Goal: Navigation & Orientation: Find specific page/section

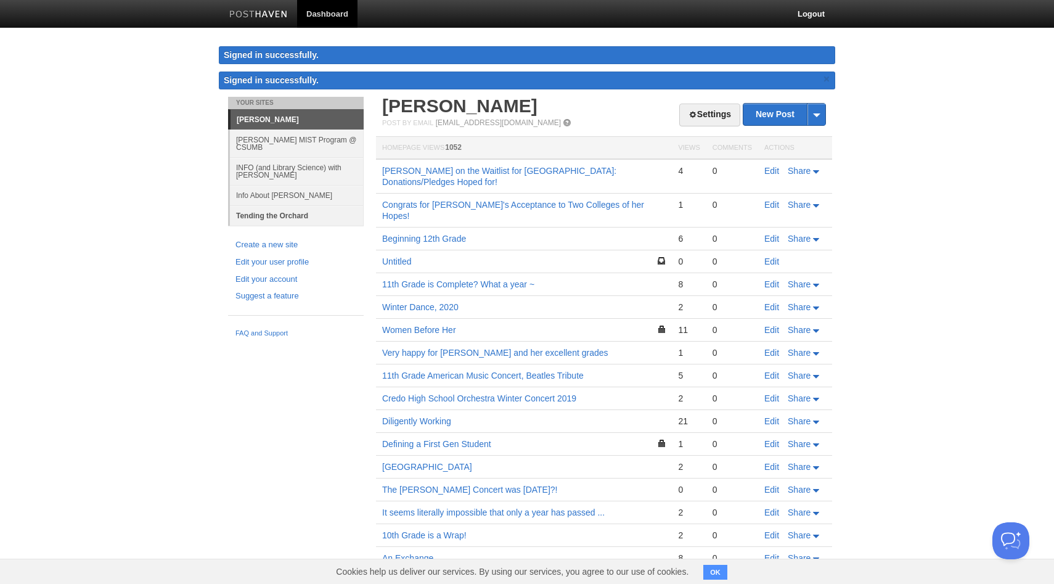
click at [282, 214] on link "Tending the Orchard" at bounding box center [297, 215] width 134 height 20
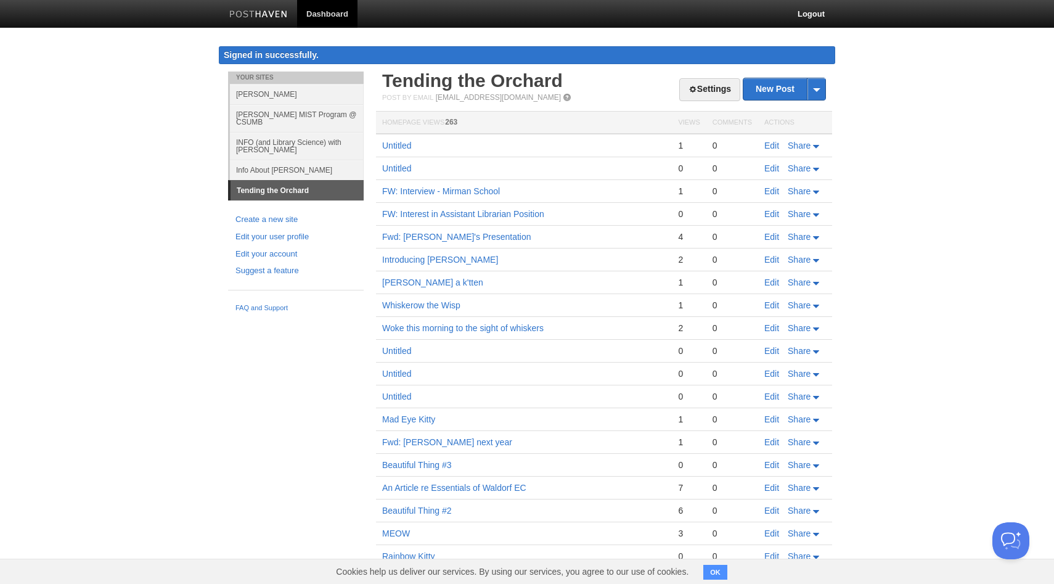
click at [331, 467] on div "Your Sites Alexandra Amy Unger MIST Program @ CSUMB INFO (and Library Science) …" at bounding box center [527, 353] width 616 height 564
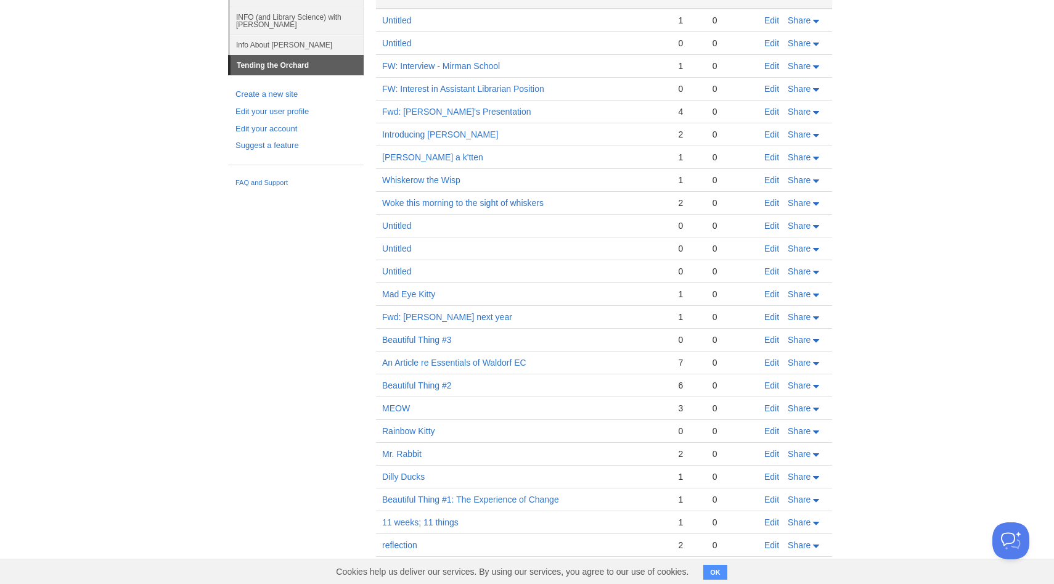
scroll to position [148, 0]
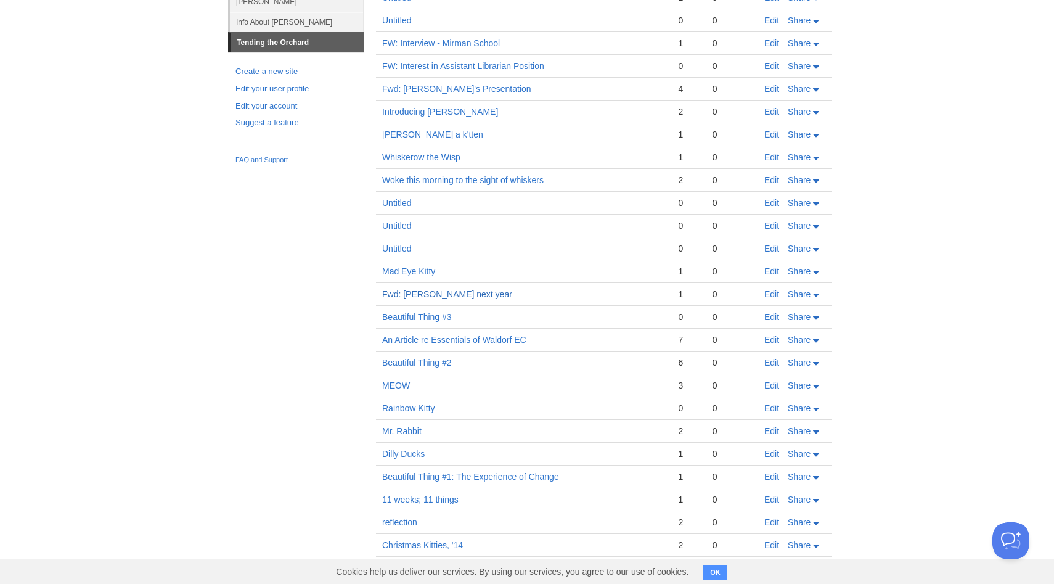
click at [416, 298] on link "Fwd: Amy next year" at bounding box center [447, 294] width 130 height 10
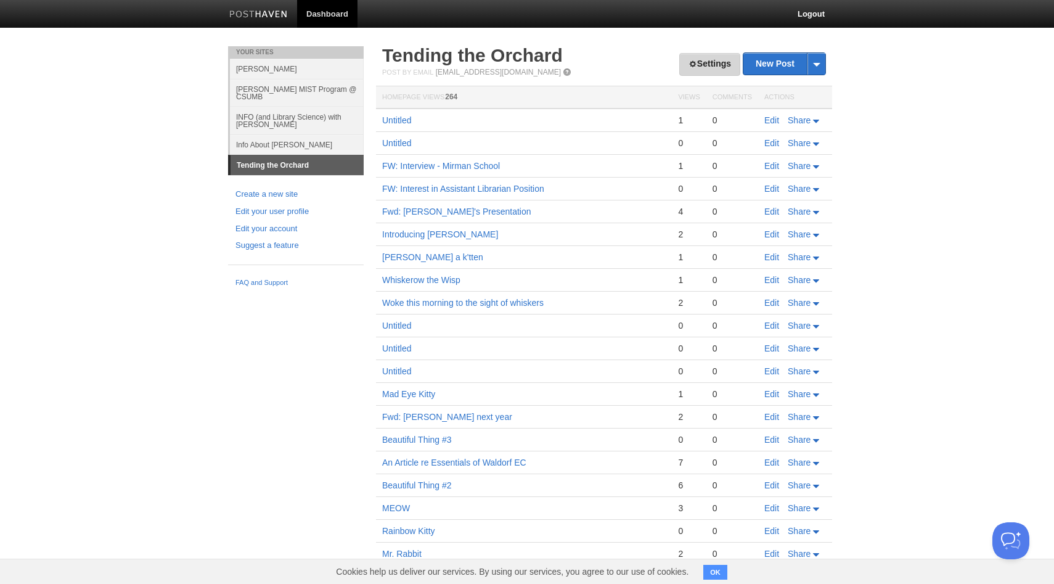
click at [711, 64] on link "Settings" at bounding box center [709, 64] width 61 height 23
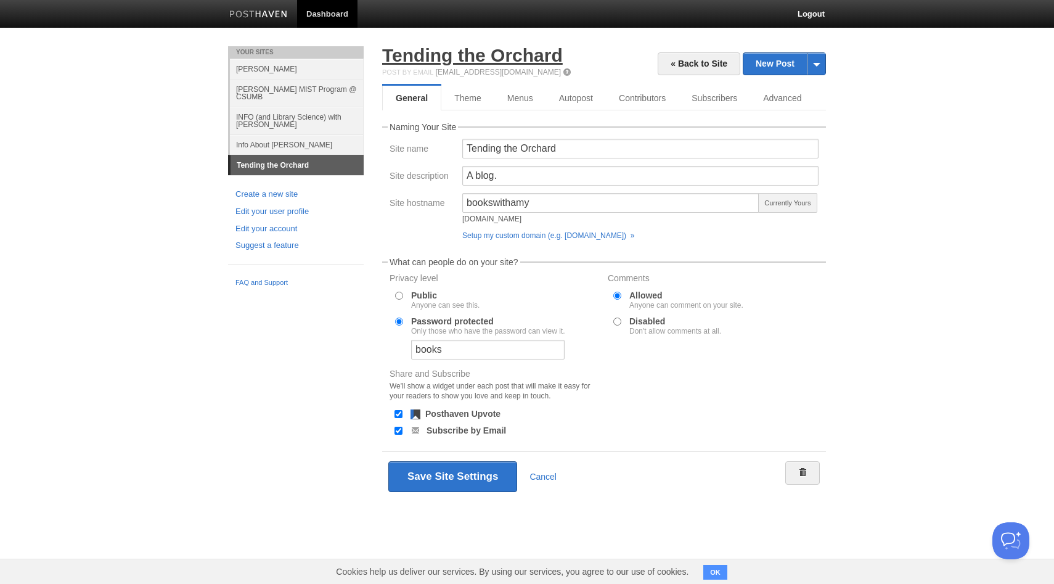
click at [428, 60] on link "Tending the Orchard" at bounding box center [472, 55] width 181 height 20
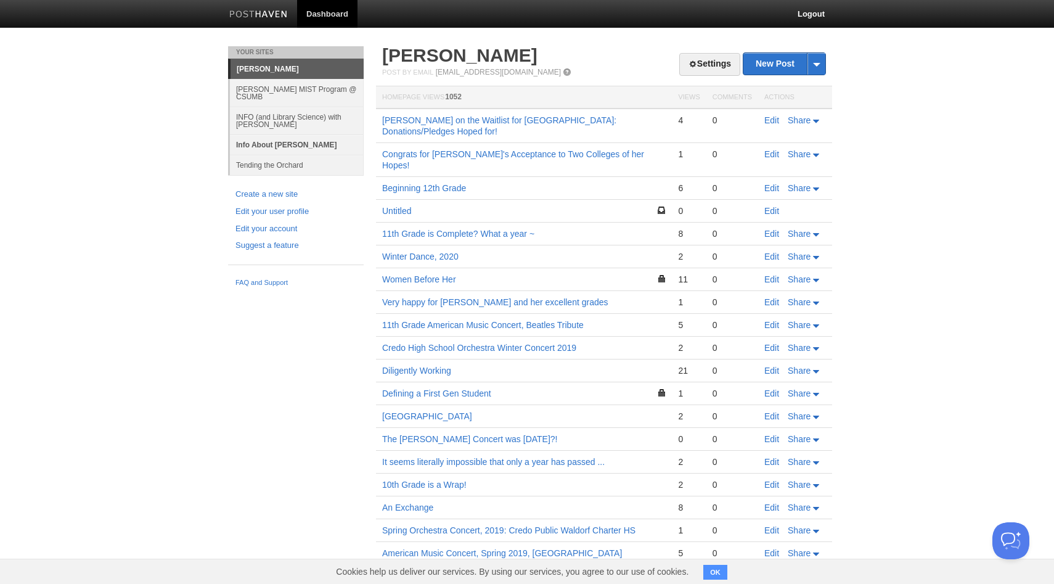
click at [250, 143] on link "Info About [PERSON_NAME]" at bounding box center [297, 144] width 134 height 20
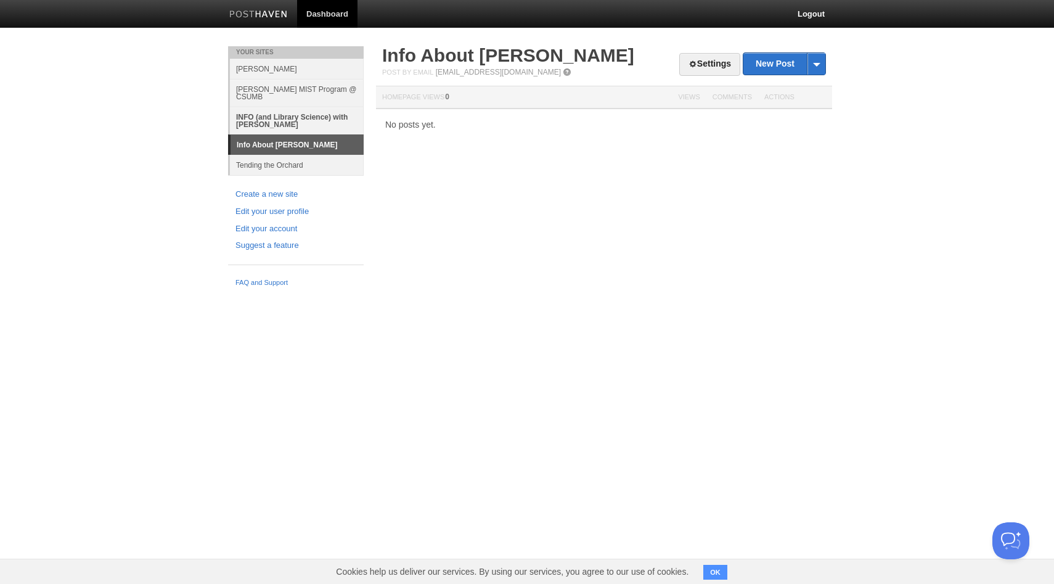
click at [259, 120] on link "INFO (and Library Science) with [PERSON_NAME]" at bounding box center [297, 121] width 134 height 28
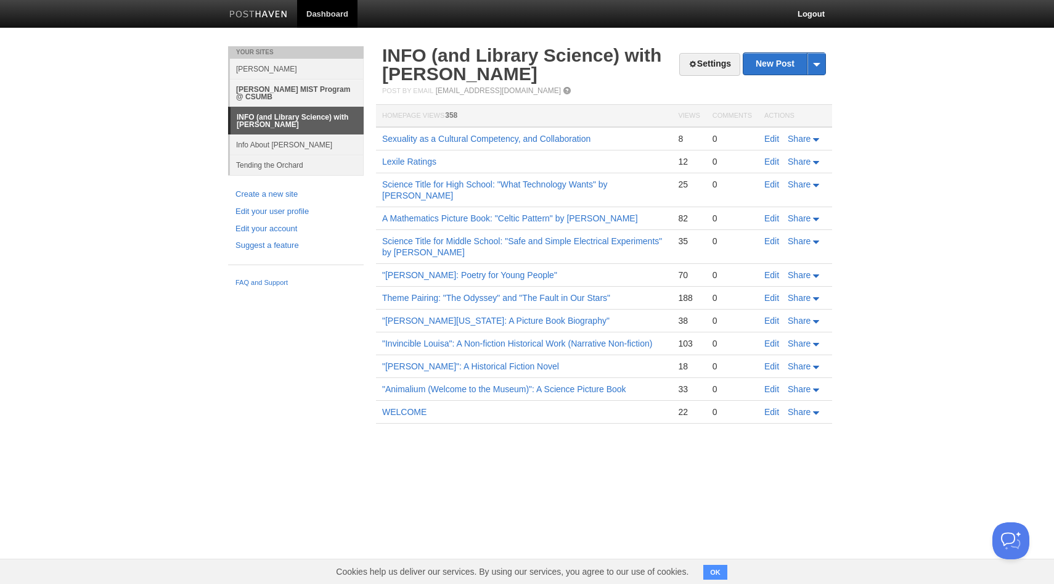
click at [271, 89] on link "[PERSON_NAME] MIST Program @ CSUMB" at bounding box center [297, 93] width 134 height 28
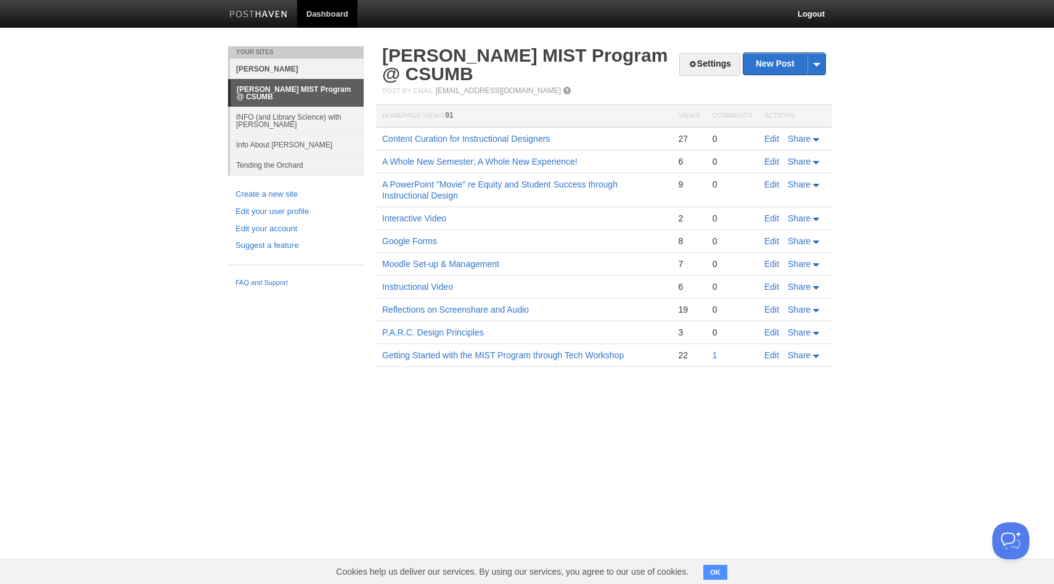
click at [245, 67] on link "[PERSON_NAME]" at bounding box center [297, 69] width 134 height 20
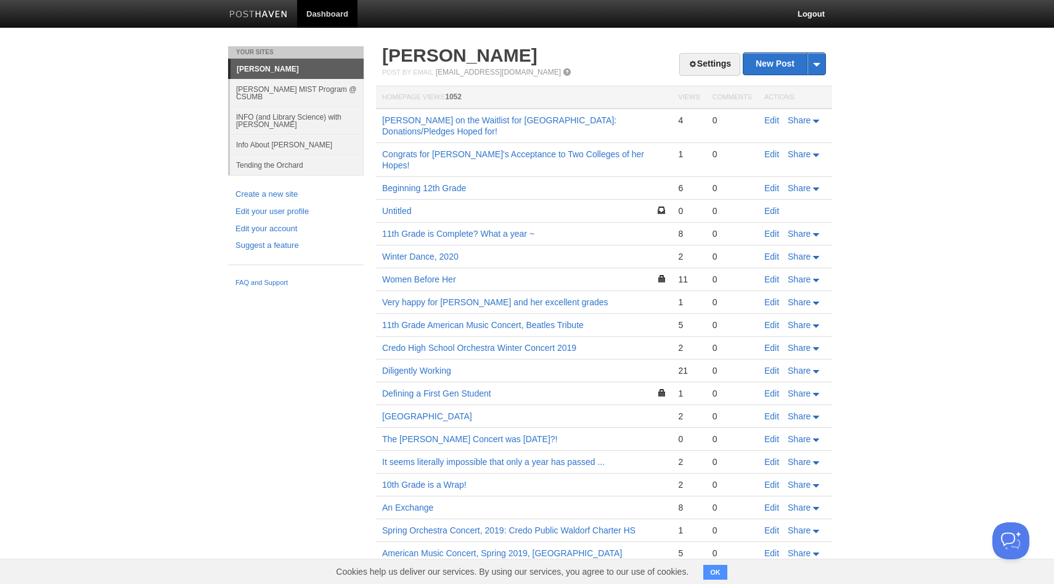
click at [905, 84] on body "Dashboard Logout Your Sites [PERSON_NAME] [PERSON_NAME] MIST Program @ CSUMB IN…" at bounding box center [527, 316] width 1054 height 632
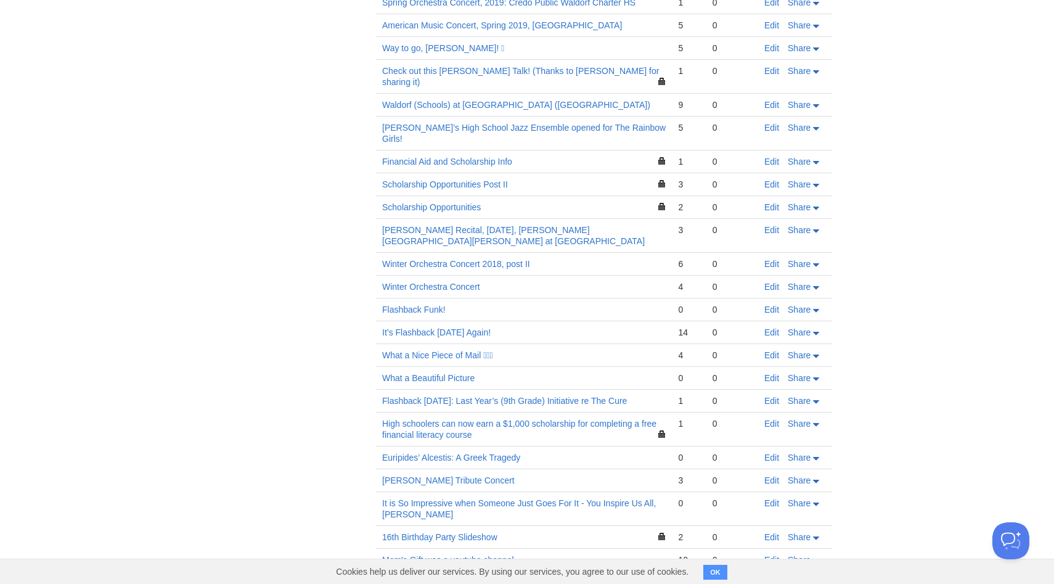
scroll to position [530, 0]
click at [467, 348] on link "What a Nice Piece of Mail " at bounding box center [437, 353] width 111 height 10
